Goal: Information Seeking & Learning: Learn about a topic

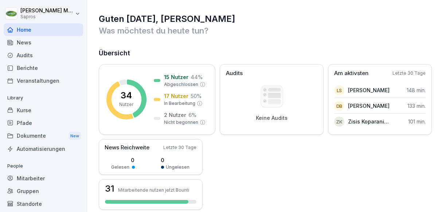
click at [42, 54] on div "Audits" at bounding box center [44, 55] width 80 height 13
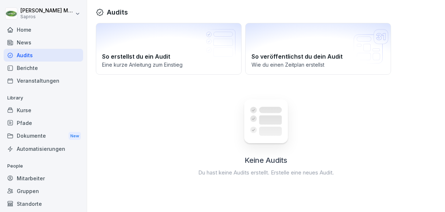
click at [40, 63] on div "Berichte" at bounding box center [44, 68] width 80 height 13
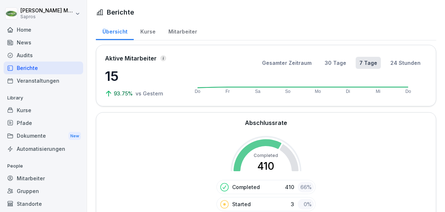
click at [44, 32] on div "Home" at bounding box center [44, 29] width 80 height 13
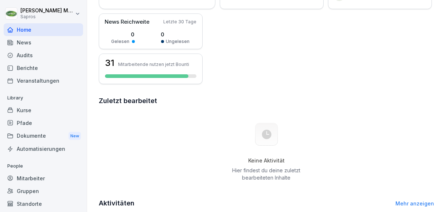
scroll to position [109, 0]
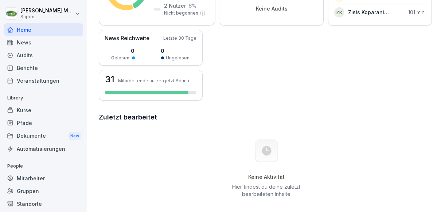
drag, startPoint x: 79, startPoint y: 124, endPoint x: 125, endPoint y: 138, distance: 48.1
click at [125, 138] on div "Keine Aktivität Hier findest du deine zuletzt bearbeiteten Inhalte" at bounding box center [267, 169] width 336 height 82
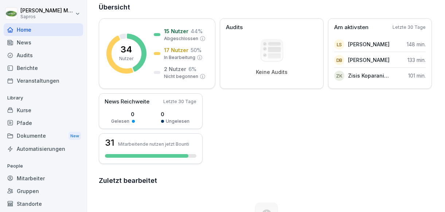
scroll to position [0, 0]
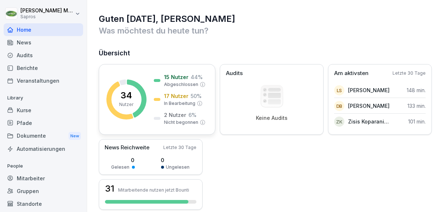
click at [125, 87] on rect at bounding box center [127, 100] width 40 height 40
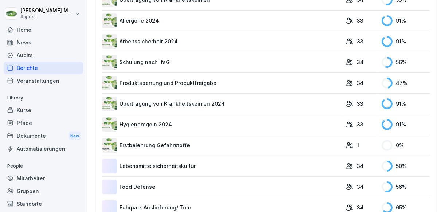
scroll to position [438, 0]
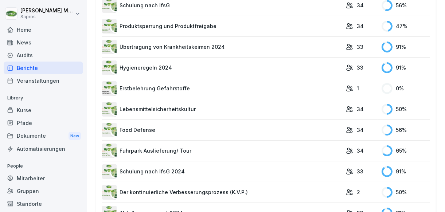
click at [146, 91] on link "Erstbelehrung Gefahrstoffe" at bounding box center [222, 88] width 240 height 15
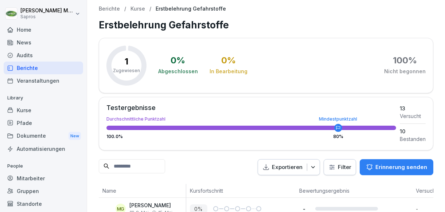
click at [28, 77] on div "Veranstaltungen" at bounding box center [44, 80] width 80 height 13
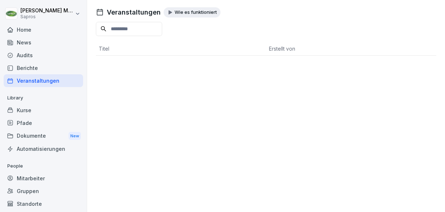
click at [28, 72] on div "Berichte" at bounding box center [44, 68] width 80 height 13
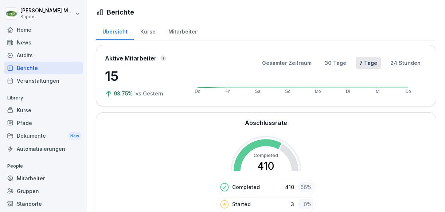
click at [26, 108] on div "Kurse" at bounding box center [44, 110] width 80 height 13
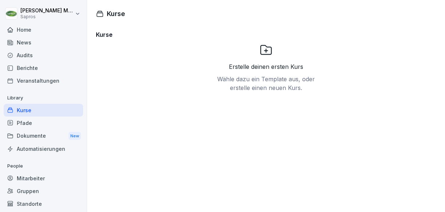
click at [28, 57] on div "Audits" at bounding box center [44, 55] width 80 height 13
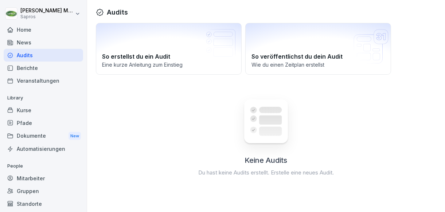
click at [31, 132] on div "Dokumente New" at bounding box center [44, 136] width 80 height 13
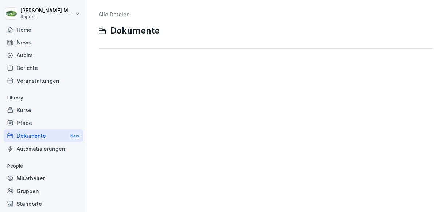
click at [31, 126] on div "Pfade" at bounding box center [44, 123] width 80 height 13
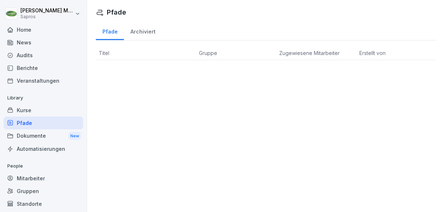
click at [34, 115] on div "Kurse" at bounding box center [44, 110] width 80 height 13
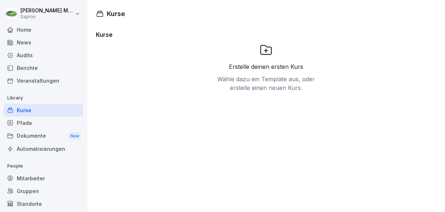
drag, startPoint x: 34, startPoint y: 114, endPoint x: 36, endPoint y: 110, distance: 5.3
drag, startPoint x: 36, startPoint y: 110, endPoint x: 130, endPoint y: 87, distance: 96.2
click at [130, 86] on div "Erstelle deinen ersten Kurs Wähle dazu ein Template aus, oder erstelle einen ne…" at bounding box center [266, 94] width 341 height 102
click at [38, 182] on div "Mitarbeiter" at bounding box center [44, 178] width 80 height 13
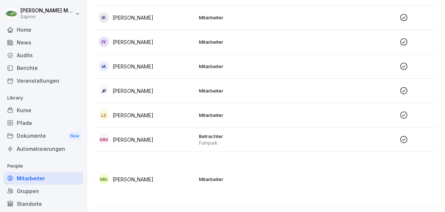
scroll to position [511, 0]
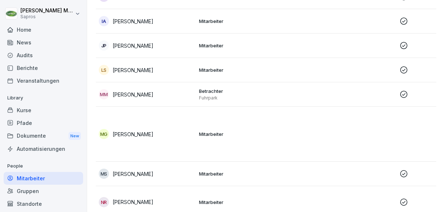
click at [214, 89] on p "Betrachter" at bounding box center [246, 91] width 94 height 7
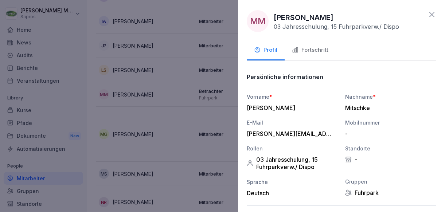
click at [302, 48] on div "Fortschritt" at bounding box center [310, 50] width 36 height 8
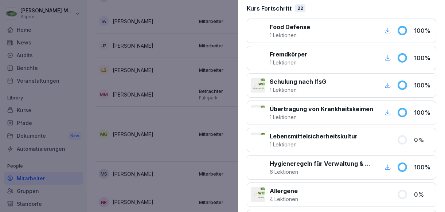
scroll to position [146, 0]
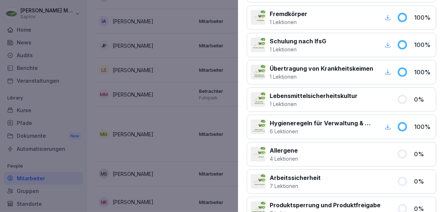
click at [308, 100] on p "1 Lektionen" at bounding box center [314, 104] width 88 height 8
click at [307, 94] on p "Lebensmittelsicherheitskultur" at bounding box center [314, 96] width 88 height 9
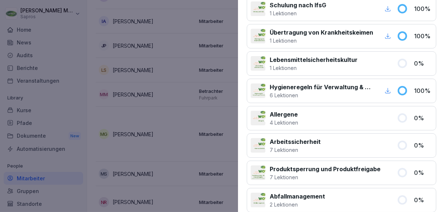
scroll to position [292, 0]
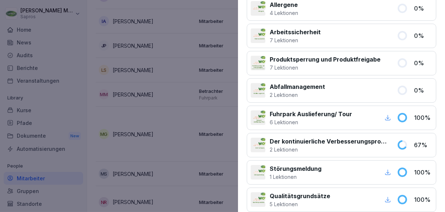
click at [275, 91] on p "2 Lektionen" at bounding box center [297, 95] width 55 height 8
click at [274, 92] on p "2 Lektionen" at bounding box center [297, 95] width 55 height 8
click at [397, 92] on icon at bounding box center [402, 90] width 11 height 11
click at [399, 86] on icon at bounding box center [403, 90] width 8 height 8
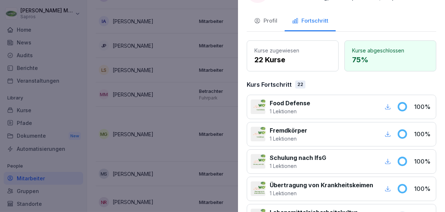
scroll to position [0, 0]
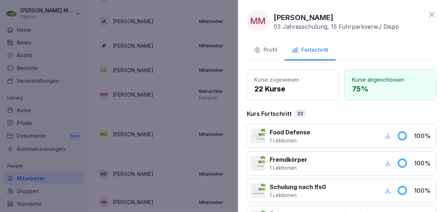
drag, startPoint x: 376, startPoint y: 87, endPoint x: 369, endPoint y: 85, distance: 7.3
click at [376, 87] on p "75 %" at bounding box center [390, 89] width 77 height 11
click at [274, 52] on div "Profil" at bounding box center [265, 50] width 23 height 8
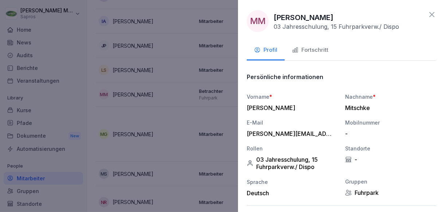
scroll to position [117, 0]
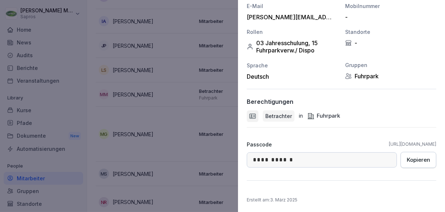
click at [411, 164] on button "Kopieren" at bounding box center [419, 160] width 36 height 16
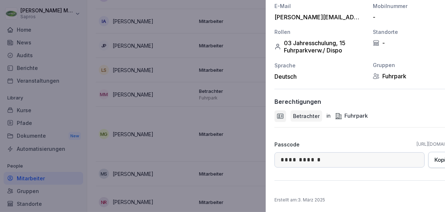
click at [50, 34] on div at bounding box center [222, 106] width 445 height 212
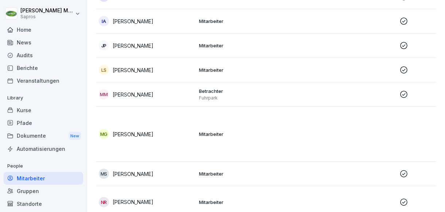
click at [36, 29] on div "Home" at bounding box center [44, 29] width 80 height 13
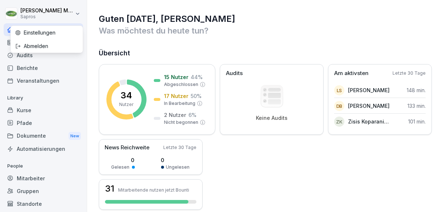
click at [62, 15] on html "Marcus Mitschke Sapros Home News Audits Berichte Veranstaltungen Library Kurse …" at bounding box center [222, 106] width 445 height 212
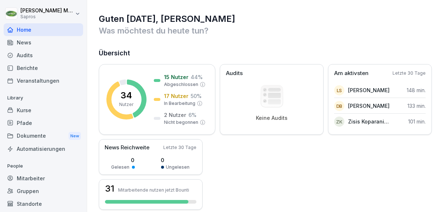
click at [29, 31] on div "Home" at bounding box center [44, 29] width 80 height 13
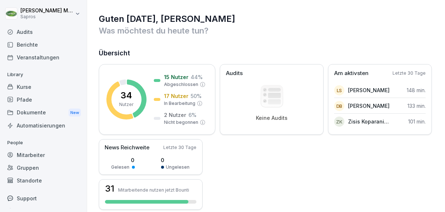
scroll to position [34, 0]
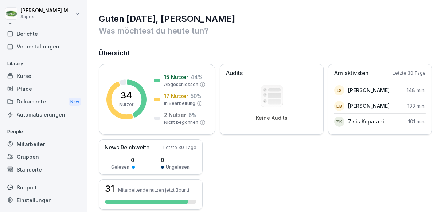
click at [31, 145] on div "Mitarbeiter" at bounding box center [44, 144] width 80 height 13
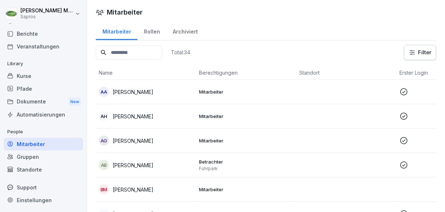
click at [32, 77] on div "Kurse" at bounding box center [44, 76] width 80 height 13
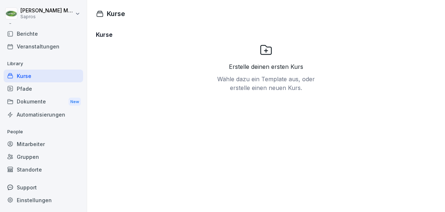
click at [24, 34] on div "Berichte" at bounding box center [44, 33] width 80 height 13
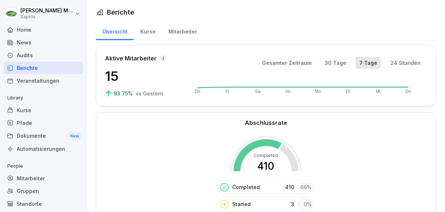
click at [41, 34] on div "Home" at bounding box center [44, 29] width 80 height 13
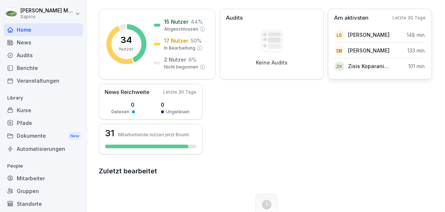
scroll to position [109, 0]
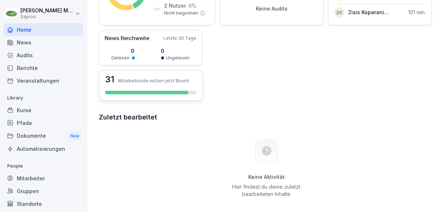
click at [203, 85] on div "31 Mitarbeitende nutzen jetzt Bounti" at bounding box center [151, 85] width 104 height 31
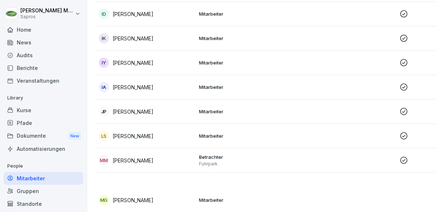
scroll to position [481, 0]
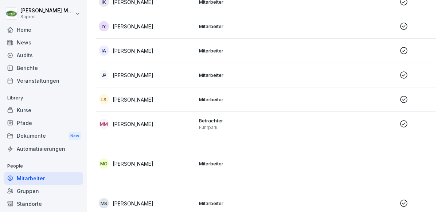
click at [210, 120] on p "Betrachter" at bounding box center [246, 120] width 94 height 7
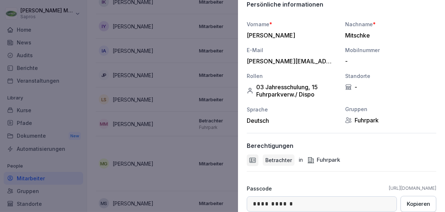
scroll to position [109, 0]
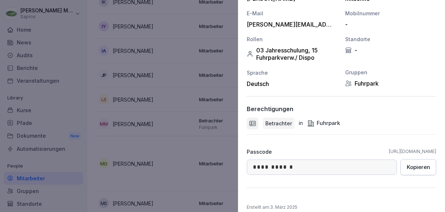
click at [423, 164] on div "Kopieren" at bounding box center [418, 167] width 23 height 8
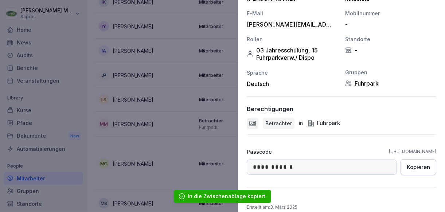
click at [402, 152] on link "https://app.bounti.co/login/sapros" at bounding box center [412, 151] width 47 height 7
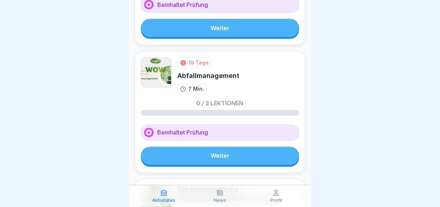
scroll to position [511, 0]
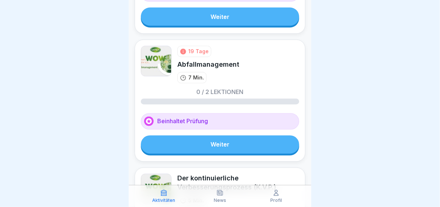
click at [243, 144] on link "Weiter" at bounding box center [220, 145] width 158 height 18
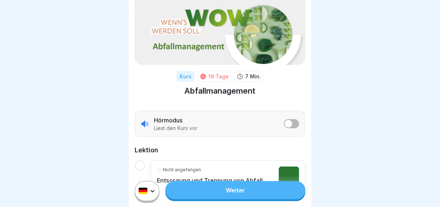
scroll to position [109, 0]
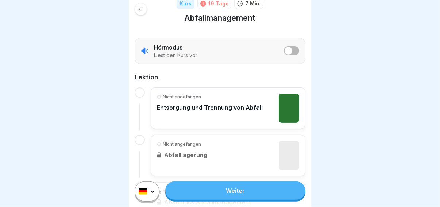
click at [199, 183] on div "Weiter" at bounding box center [220, 191] width 182 height 32
click at [200, 188] on link "Weiter" at bounding box center [235, 190] width 140 height 18
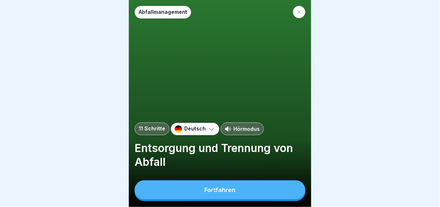
scroll to position [5, 0]
click at [220, 185] on button "Fortfahren" at bounding box center [220, 190] width 171 height 19
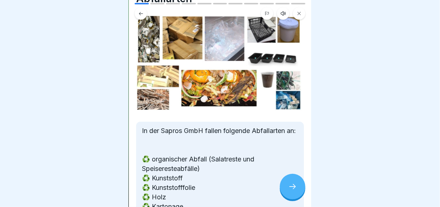
scroll to position [73, 0]
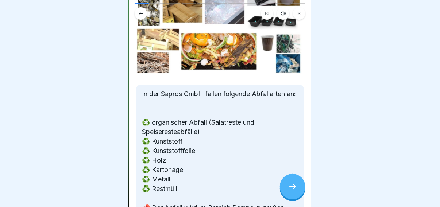
click at [293, 189] on icon at bounding box center [292, 186] width 9 height 9
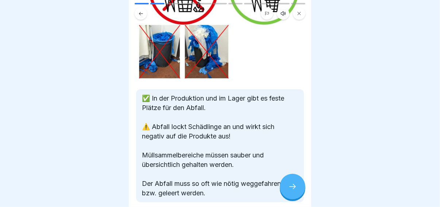
scroll to position [144, 0]
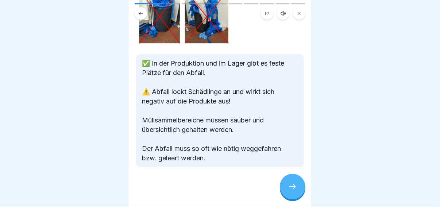
click at [287, 184] on div at bounding box center [293, 187] width 26 height 26
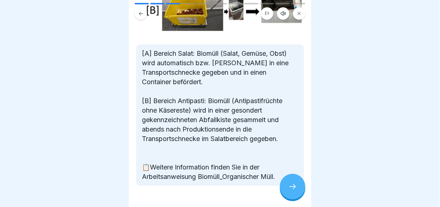
scroll to position [154, 0]
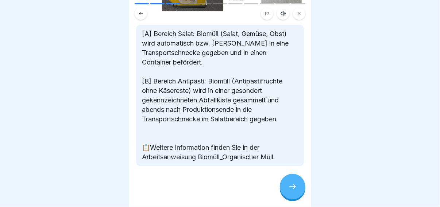
click at [286, 183] on div at bounding box center [293, 187] width 26 height 26
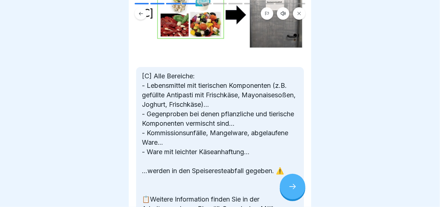
scroll to position [146, 0]
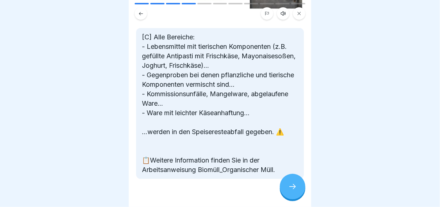
click at [286, 183] on div at bounding box center [293, 187] width 26 height 26
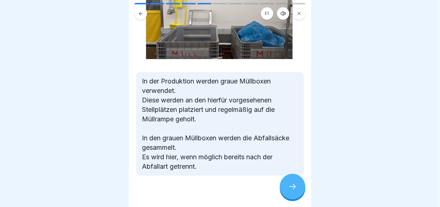
scroll to position [200, 0]
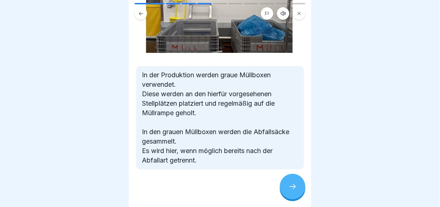
click at [293, 187] on icon at bounding box center [292, 186] width 9 height 9
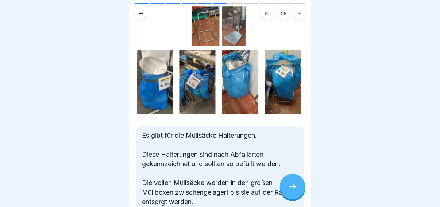
scroll to position [36, 0]
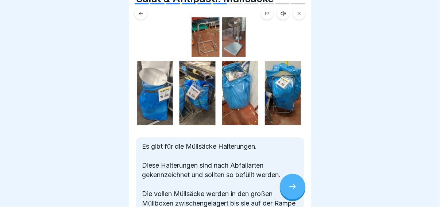
drag, startPoint x: 236, startPoint y: 186, endPoint x: 240, endPoint y: 182, distance: 4.9
click at [287, 186] on div at bounding box center [293, 187] width 26 height 26
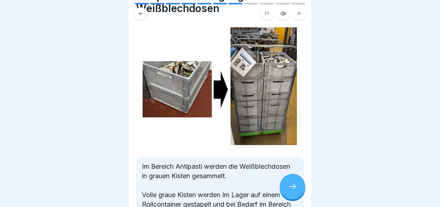
scroll to position [94, 0]
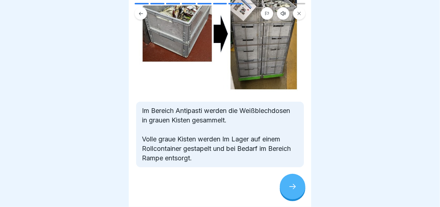
click at [284, 183] on div at bounding box center [293, 187] width 26 height 26
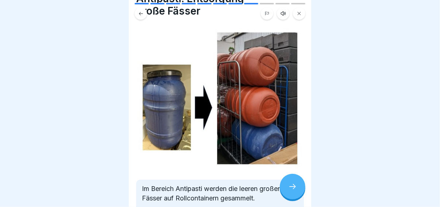
scroll to position [123, 0]
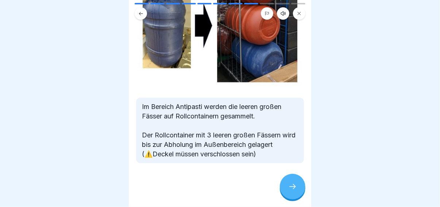
click at [287, 179] on div at bounding box center [293, 187] width 26 height 26
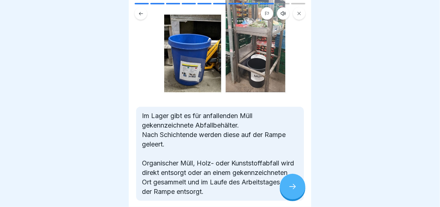
scroll to position [73, 0]
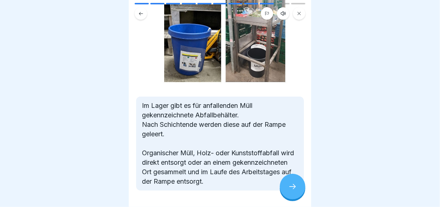
click at [286, 174] on p "Im Lager gibt es für anfallenden Müll gekennzeichnete Abfallbehälter. Nach Schi…" at bounding box center [220, 143] width 156 height 85
click at [288, 184] on icon at bounding box center [292, 186] width 9 height 9
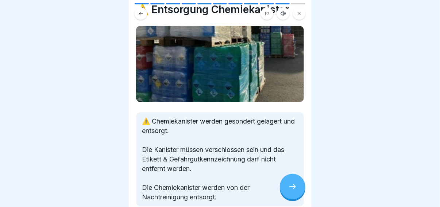
scroll to position [36, 0]
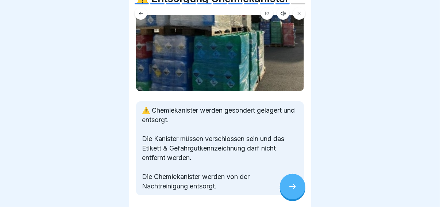
click at [281, 181] on div "Abfallmanagement 11 Schritte Deutsch Hörmodus Entsorgung und Trennung von Abfal…" at bounding box center [220, 103] width 182 height 207
click at [285, 182] on div at bounding box center [293, 187] width 26 height 26
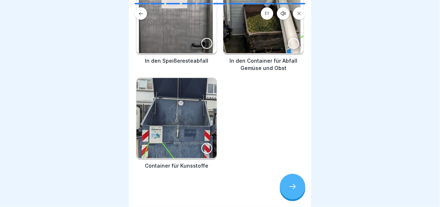
scroll to position [118, 0]
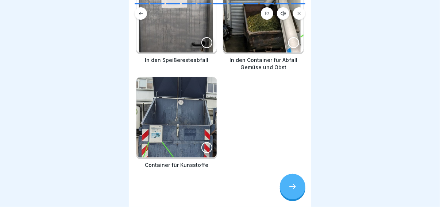
click at [283, 188] on div at bounding box center [293, 187] width 26 height 26
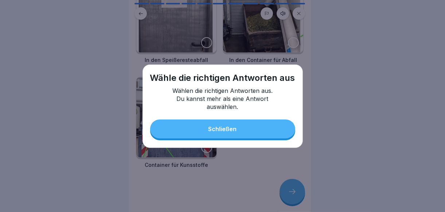
click at [229, 134] on button "Schließen" at bounding box center [222, 129] width 145 height 19
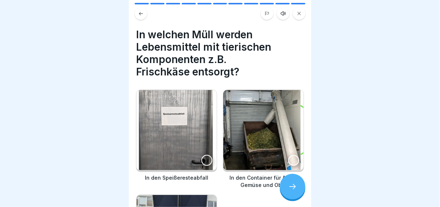
click at [204, 161] on div at bounding box center [206, 160] width 11 height 11
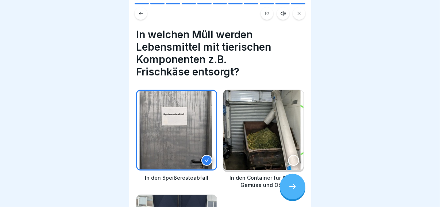
click at [286, 198] on div at bounding box center [293, 187] width 26 height 26
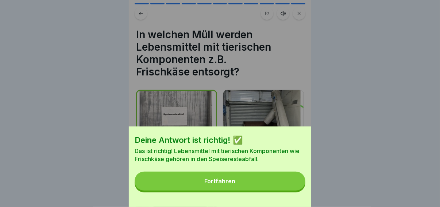
click at [249, 191] on button "Fortfahren" at bounding box center [220, 181] width 171 height 19
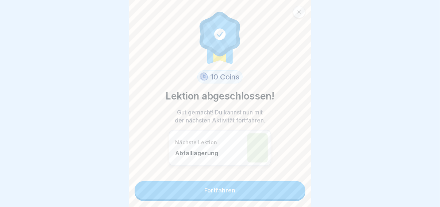
click at [248, 192] on link "Fortfahren" at bounding box center [220, 190] width 171 height 18
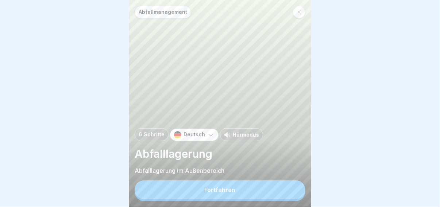
scroll to position [5, 0]
click at [227, 186] on button "Fortfahren" at bounding box center [220, 190] width 171 height 19
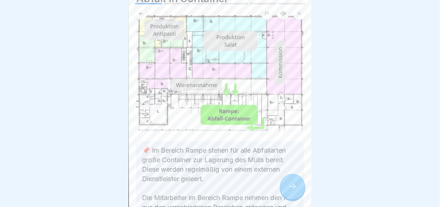
scroll to position [73, 0]
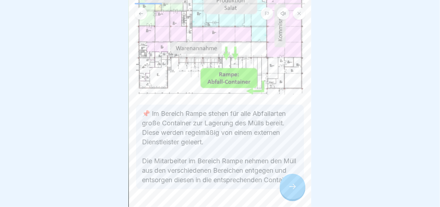
click at [288, 184] on div at bounding box center [293, 187] width 26 height 26
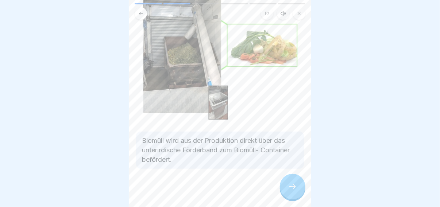
scroll to position [80, 0]
click at [270, 199] on div at bounding box center [220, 190] width 168 height 44
click at [283, 195] on div "Abfallmanagement 6 Schritte Deutsch Hörmodus Abfalllagerung Abfalllagerung im A…" at bounding box center [220, 103] width 182 height 207
click at [287, 191] on div at bounding box center [293, 187] width 26 height 26
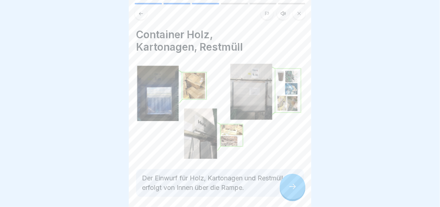
click at [289, 185] on icon at bounding box center [292, 186] width 9 height 9
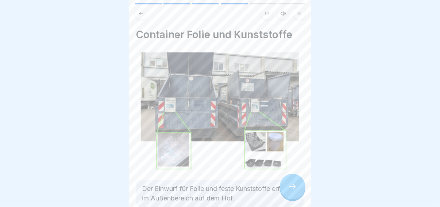
click at [287, 185] on div at bounding box center [293, 187] width 26 height 26
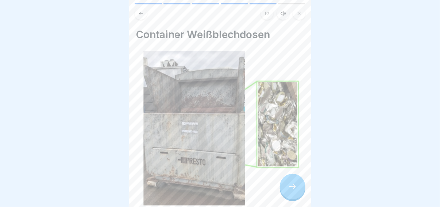
click at [288, 189] on icon at bounding box center [292, 186] width 9 height 9
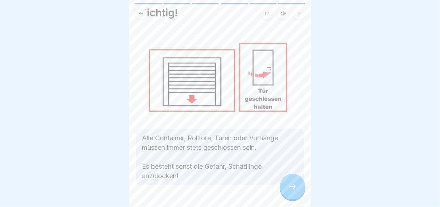
scroll to position [41, 0]
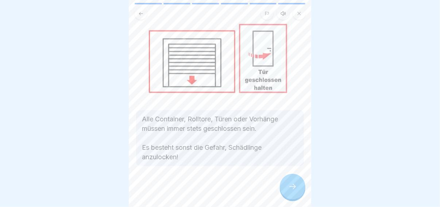
click at [291, 184] on icon at bounding box center [292, 186] width 9 height 9
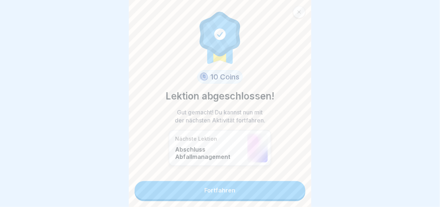
click at [286, 184] on link "Fortfahren" at bounding box center [220, 190] width 171 height 18
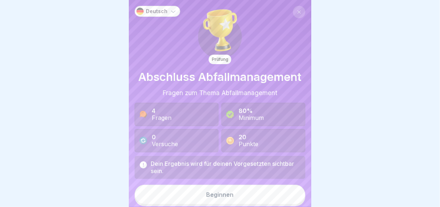
scroll to position [5, 0]
click at [274, 185] on button "Beginnen" at bounding box center [220, 195] width 171 height 20
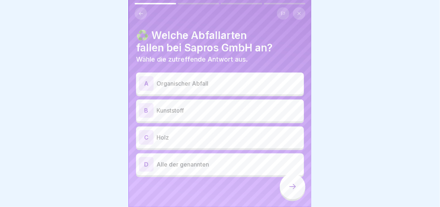
click at [219, 81] on p "Organischer Abfall" at bounding box center [228, 83] width 144 height 9
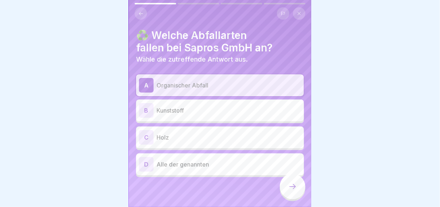
click at [214, 106] on p "Kunststoff" at bounding box center [228, 110] width 144 height 9
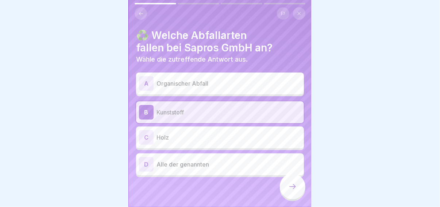
click at [205, 134] on p "Holz" at bounding box center [228, 137] width 144 height 9
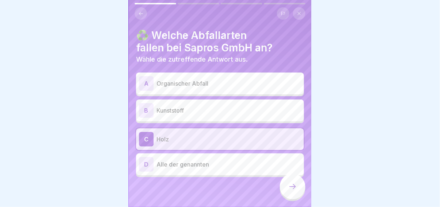
click at [205, 160] on p "Alle der genannten" at bounding box center [228, 164] width 144 height 9
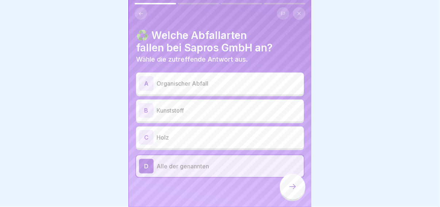
click at [287, 188] on div at bounding box center [293, 187] width 26 height 26
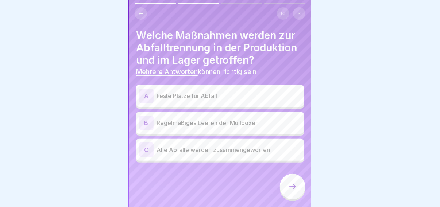
click at [209, 97] on div "A Feste Plätze für Abfall" at bounding box center [220, 96] width 162 height 15
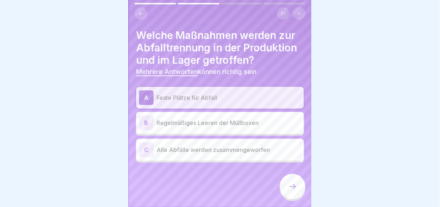
click at [205, 119] on p "Regelmäßiges Leeren der Müllboxen" at bounding box center [228, 123] width 144 height 9
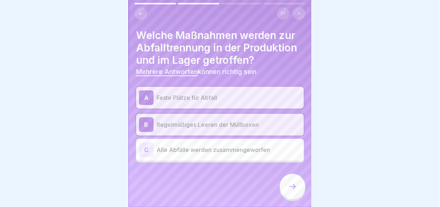
click at [284, 188] on div at bounding box center [293, 187] width 26 height 26
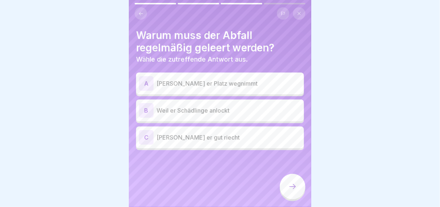
click at [217, 108] on p "Weil er Schädlinge anlockt" at bounding box center [228, 110] width 144 height 9
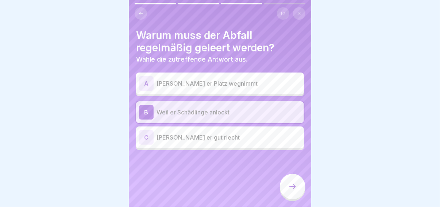
click at [286, 187] on div at bounding box center [293, 187] width 26 height 26
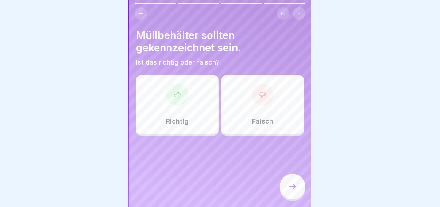
click at [188, 112] on div "Richtig" at bounding box center [177, 105] width 82 height 58
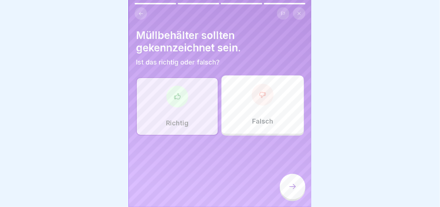
click at [286, 189] on div at bounding box center [293, 187] width 26 height 26
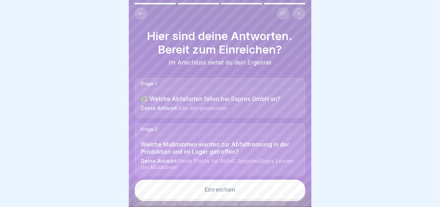
click at [250, 188] on button "Einreichen" at bounding box center [220, 190] width 171 height 20
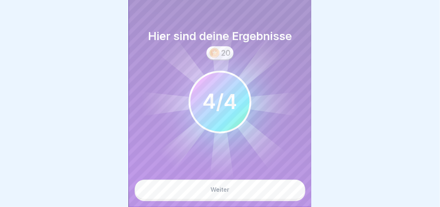
click at [250, 188] on button "Weiter" at bounding box center [220, 190] width 171 height 20
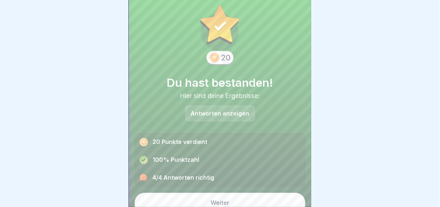
scroll to position [20, 0]
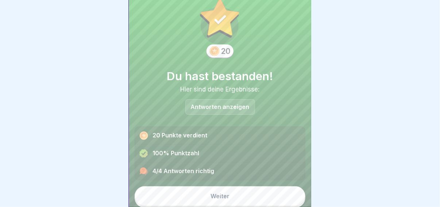
click at [247, 188] on button "Weiter" at bounding box center [220, 196] width 171 height 20
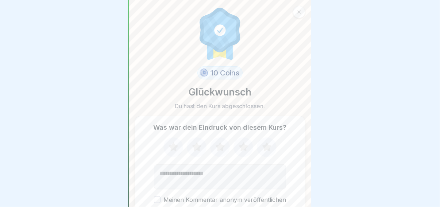
click at [261, 146] on icon at bounding box center [266, 147] width 19 height 19
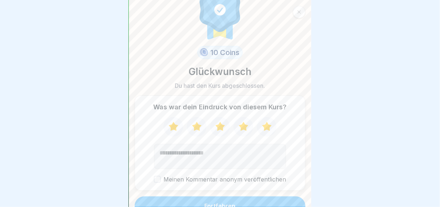
scroll to position [30, 0]
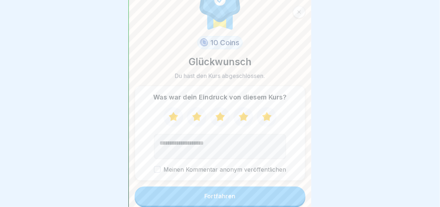
click at [235, 188] on button "Fortfahren" at bounding box center [220, 196] width 171 height 19
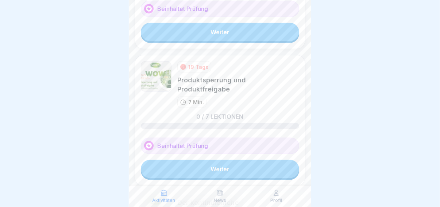
scroll to position [365, 0]
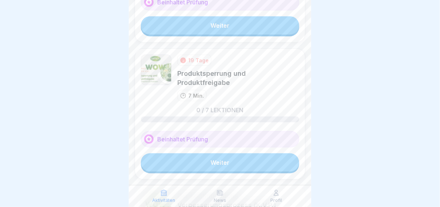
drag, startPoint x: 291, startPoint y: 179, endPoint x: 286, endPoint y: 179, distance: 5.5
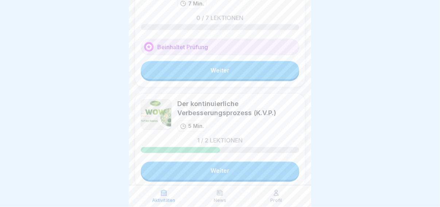
scroll to position [478, 0]
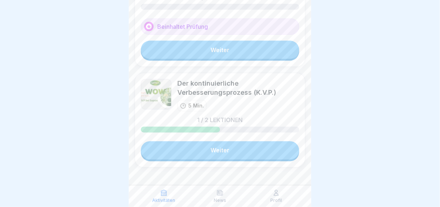
click at [179, 148] on link "Weiter" at bounding box center [220, 151] width 158 height 18
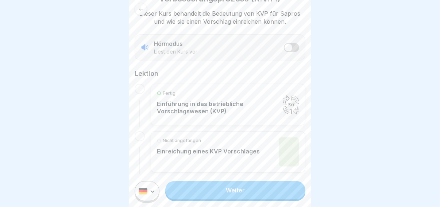
scroll to position [142, 0]
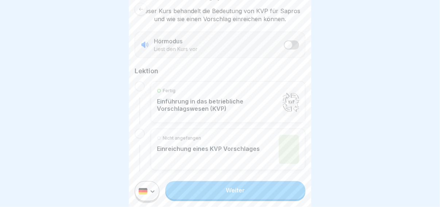
click at [201, 192] on link "Weiter" at bounding box center [235, 190] width 140 height 18
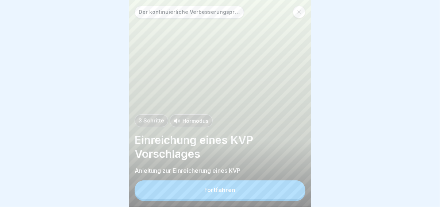
scroll to position [5, 0]
click at [195, 183] on button "Fortfahren" at bounding box center [220, 190] width 171 height 19
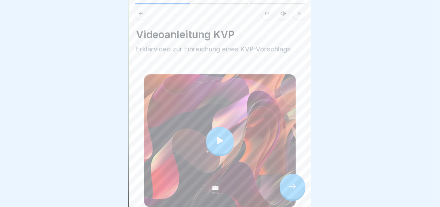
click at [212, 138] on div at bounding box center [220, 141] width 28 height 28
click at [140, 189] on div "Videoanleitung KVP Erklärvideo zur Einreichung eines KVP-Vorschlags" at bounding box center [220, 117] width 168 height 179
click at [215, 136] on icon at bounding box center [220, 141] width 10 height 10
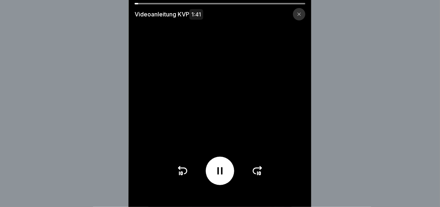
click at [212, 3] on div at bounding box center [220, 3] width 171 height 1
click at [213, 3] on div at bounding box center [220, 3] width 171 height 1
drag, startPoint x: 142, startPoint y: 4, endPoint x: 198, endPoint y: 7, distance: 56.6
click at [198, 7] on div "Videoanleitung KVP 1:41" at bounding box center [220, 12] width 182 height 18
click at [299, 18] on div at bounding box center [299, 14] width 12 height 12
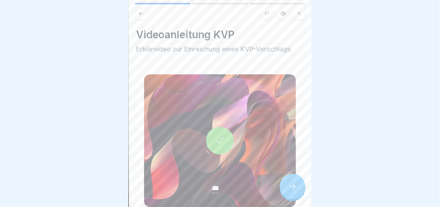
click at [292, 184] on icon at bounding box center [292, 186] width 9 height 9
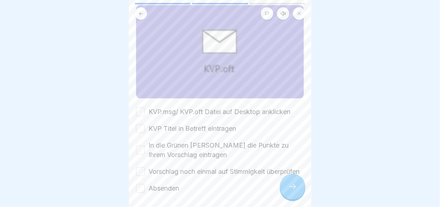
scroll to position [95, 0]
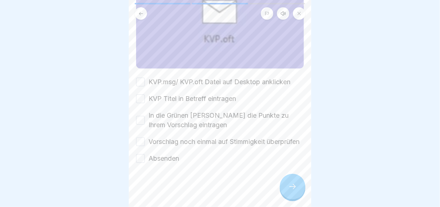
click at [294, 186] on icon at bounding box center [292, 186] width 9 height 9
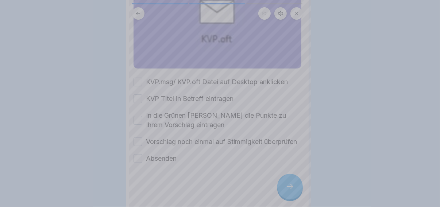
scroll to position [0, 0]
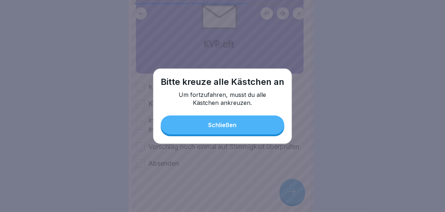
click at [219, 131] on button "Schließen" at bounding box center [223, 125] width 124 height 19
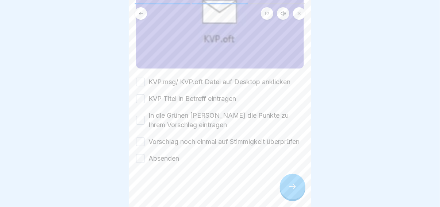
click at [141, 78] on button "KVP.msg/ KVP.oft Datei auf Desktop anklicken" at bounding box center [140, 82] width 9 height 9
click at [140, 96] on div "KVP.msg/ KVP.oft Datei auf Desktop anklicken KVP Titel in Betreff eintragen In …" at bounding box center [220, 120] width 168 height 86
click at [140, 94] on button "KVP Titel in Betreff eintragen" at bounding box center [140, 98] width 9 height 9
click at [140, 116] on button "In die Grünen [PERSON_NAME] die Punkte zu Ihrem Vorschlag eintragen" at bounding box center [140, 120] width 9 height 9
click at [142, 138] on button "Vorschlag noch einmal auf Stimmigkeit überprüfen" at bounding box center [140, 142] width 9 height 9
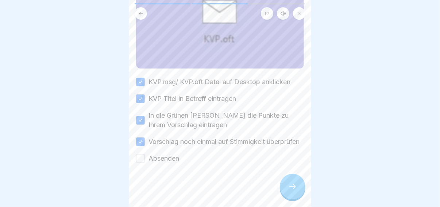
click at [142, 157] on button "Absenden" at bounding box center [140, 158] width 9 height 9
click at [282, 192] on div at bounding box center [293, 187] width 26 height 26
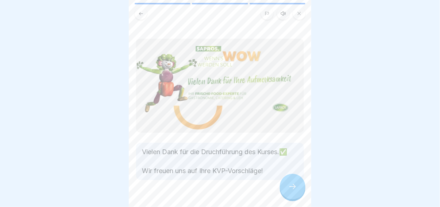
click at [287, 189] on div at bounding box center [293, 187] width 26 height 26
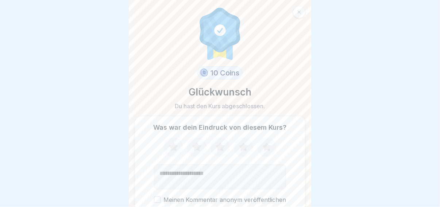
click at [217, 146] on icon at bounding box center [219, 146] width 9 height 9
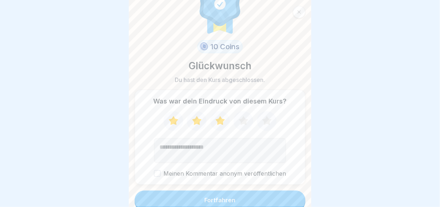
scroll to position [30, 0]
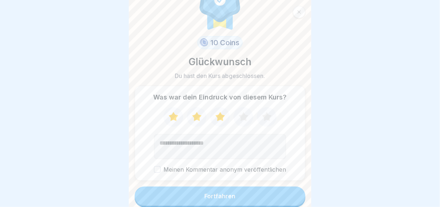
click at [235, 196] on button "Fortfahren" at bounding box center [220, 196] width 171 height 19
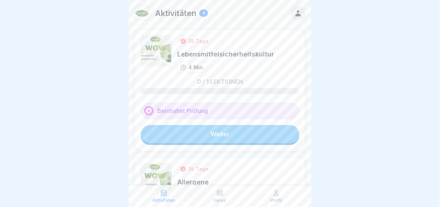
click at [225, 131] on link "Weiter" at bounding box center [220, 134] width 158 height 18
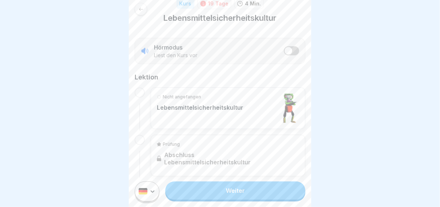
scroll to position [116, 0]
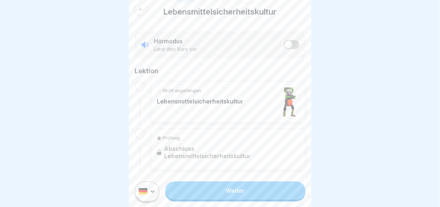
drag, startPoint x: 219, startPoint y: 133, endPoint x: 312, endPoint y: 152, distance: 94.3
click at [312, 152] on body "Kurs 19 Tage 4 Min. Lebensmittelsicherheitskultur Hörmodus Liest den Kurs vor L…" at bounding box center [220, 103] width 440 height 207
click at [268, 182] on link "Weiter" at bounding box center [235, 190] width 140 height 18
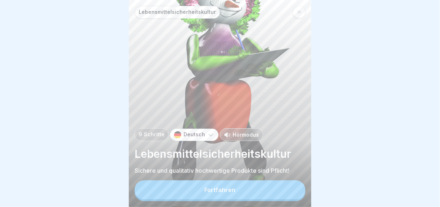
scroll to position [5, 0]
click at [169, 97] on div "Lebensmittelsicherheitskultur 9 Schritte Deutsch Hörmodus Lebensmittelsicherhei…" at bounding box center [220, 103] width 182 height 207
click at [207, 184] on button "Fortfahren" at bounding box center [220, 190] width 171 height 19
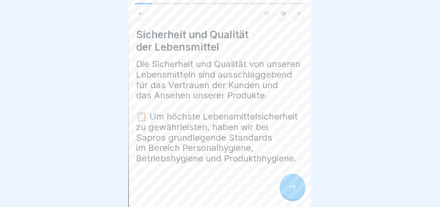
scroll to position [39, 0]
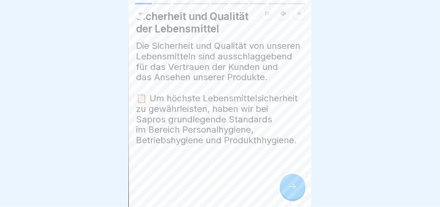
click at [281, 181] on div at bounding box center [293, 187] width 26 height 26
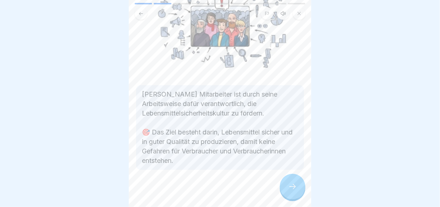
scroll to position [124, 0]
click at [287, 182] on div at bounding box center [293, 187] width 26 height 26
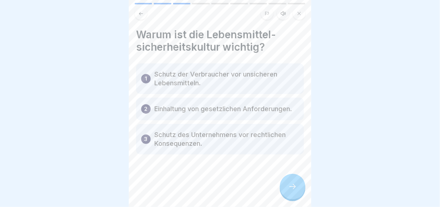
click at [280, 182] on div at bounding box center [220, 177] width 168 height 44
click at [281, 182] on div "Lebensmittelsicherheitskultur 9 Schritte Deutsch Hörmodus Lebensmittelsicherhei…" at bounding box center [220, 103] width 182 height 207
click at [281, 182] on div at bounding box center [293, 187] width 26 height 26
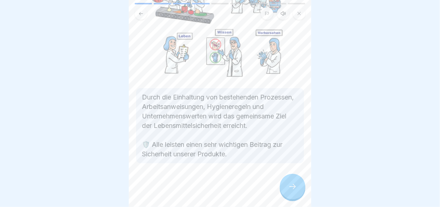
scroll to position [91, 0]
click at [290, 181] on div at bounding box center [293, 187] width 26 height 26
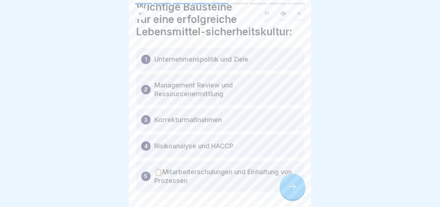
scroll to position [56, 0]
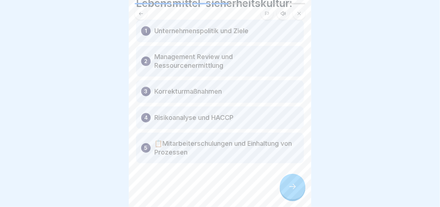
click at [290, 191] on icon at bounding box center [292, 186] width 9 height 9
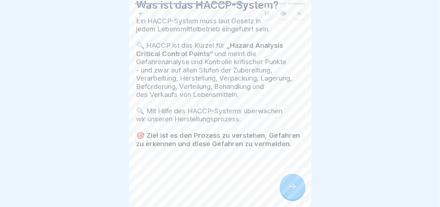
scroll to position [38, 0]
click at [282, 189] on div at bounding box center [293, 187] width 26 height 26
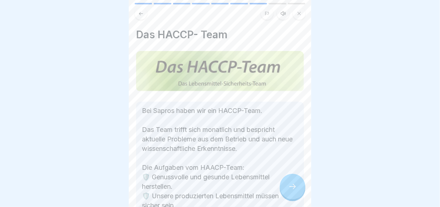
scroll to position [5, 0]
click at [282, 189] on div at bounding box center [293, 187] width 26 height 26
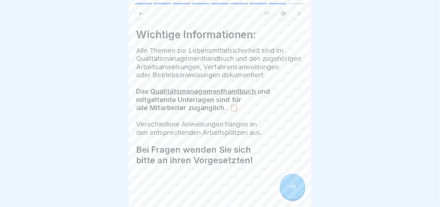
click at [291, 192] on div at bounding box center [293, 187] width 26 height 26
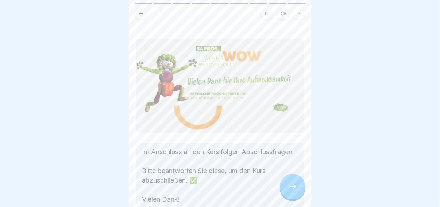
click at [286, 188] on div at bounding box center [293, 187] width 26 height 26
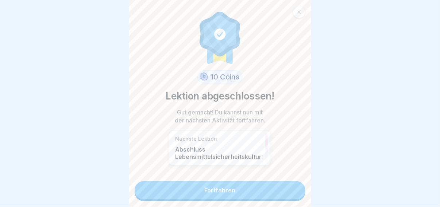
click at [231, 185] on link "Fortfahren" at bounding box center [220, 190] width 171 height 18
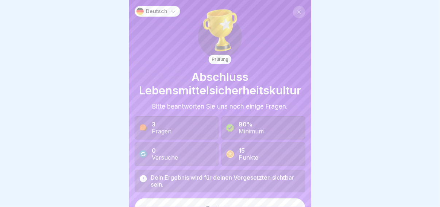
scroll to position [12, 0]
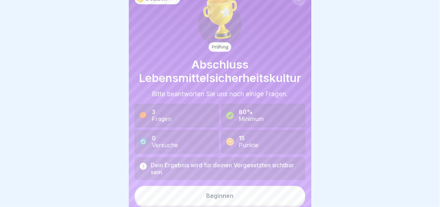
click at [220, 191] on button "Beginnen" at bounding box center [220, 196] width 171 height 20
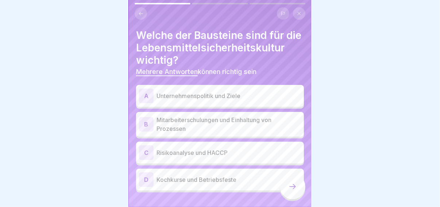
click at [193, 157] on p "Risikoanalyse und HACCP" at bounding box center [228, 152] width 144 height 9
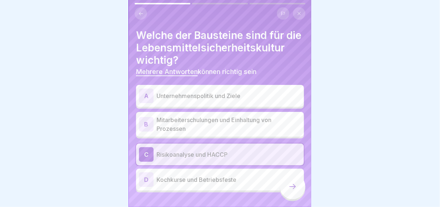
click at [196, 133] on p "Mitarbeiterschulungen und Einhaltung von Prozessen" at bounding box center [228, 125] width 144 height 18
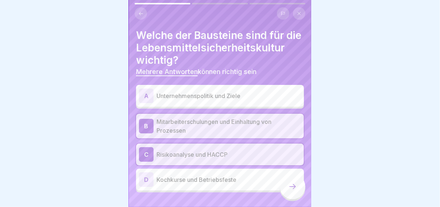
click at [200, 103] on div "A Unternehmenspolitik und Ziele" at bounding box center [220, 96] width 162 height 15
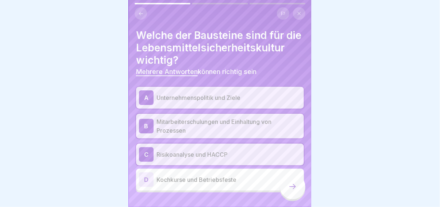
click at [295, 189] on icon at bounding box center [292, 186] width 7 height 5
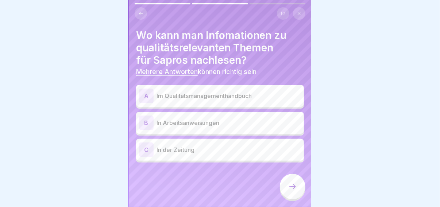
click at [219, 101] on div "A Im Qualitätsmanagementhandbuch" at bounding box center [220, 96] width 162 height 15
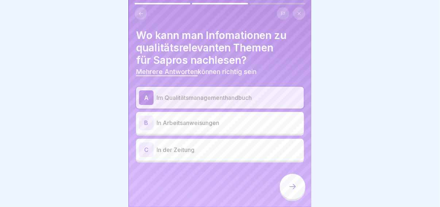
click at [227, 126] on p "In Arbeitsanweisungen" at bounding box center [228, 123] width 144 height 9
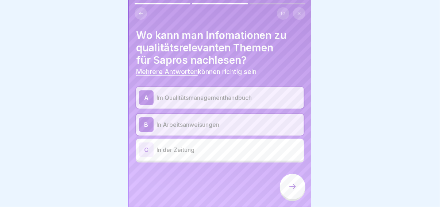
click at [283, 192] on div at bounding box center [293, 187] width 26 height 26
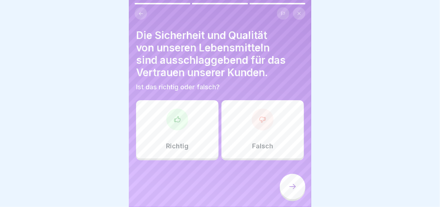
click at [197, 143] on div "Richtig" at bounding box center [177, 129] width 82 height 58
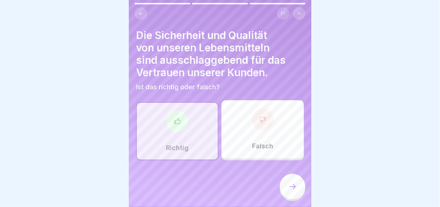
click at [282, 189] on div at bounding box center [293, 187] width 26 height 26
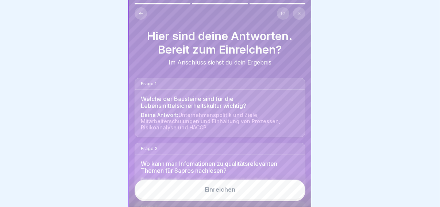
click at [272, 197] on button "Einreichen" at bounding box center [220, 190] width 171 height 20
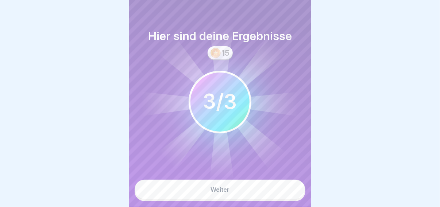
click at [272, 197] on button "Weiter" at bounding box center [220, 190] width 171 height 20
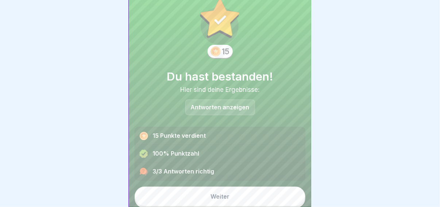
scroll to position [20, 0]
click at [248, 193] on button "Weiter" at bounding box center [220, 196] width 171 height 20
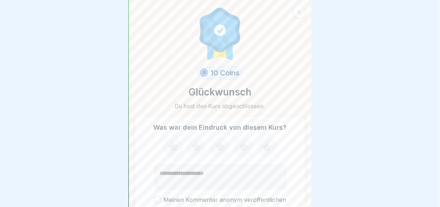
click at [213, 148] on icon at bounding box center [219, 147] width 19 height 19
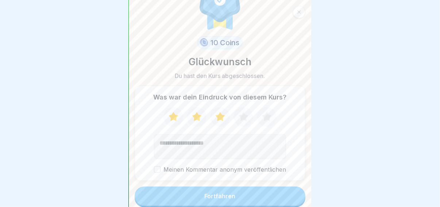
click at [230, 192] on button "Fortfahren" at bounding box center [220, 196] width 171 height 19
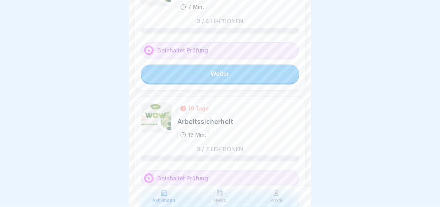
scroll to position [32, 0]
